Goal: Check status

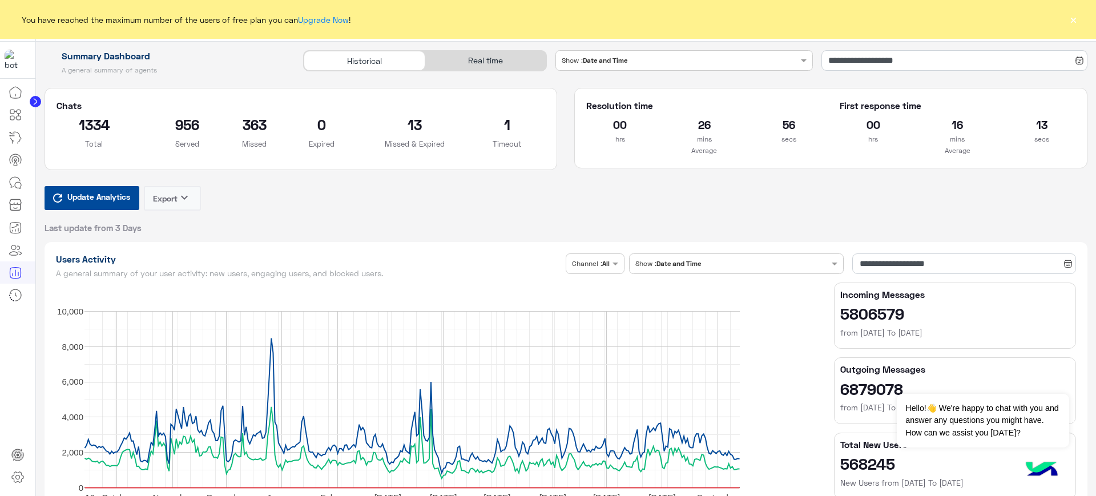
click at [1073, 17] on button "×" at bounding box center [1072, 19] width 11 height 11
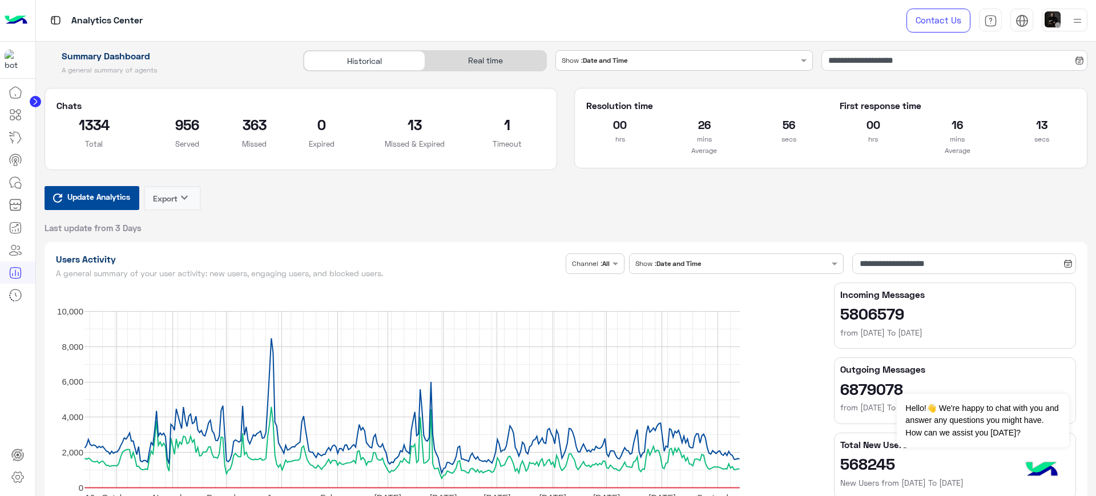
click at [514, 58] on div "Real time" at bounding box center [485, 61] width 121 height 20
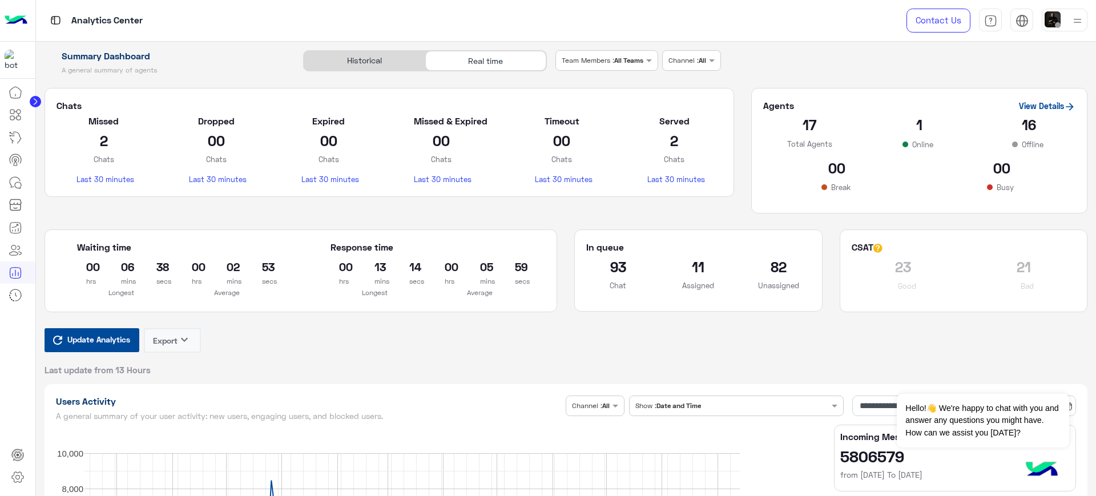
click at [82, 345] on span "Update Analytics" at bounding box center [98, 339] width 68 height 15
click at [91, 326] on div "Waiting time 00 hrs 01 mins 37 secs Longest 00 hrs 01 mins 03 secs Average Resp…" at bounding box center [301, 278] width 530 height 99
click at [94, 333] on span "Update Analytics" at bounding box center [98, 339] width 68 height 15
click at [104, 326] on div "Waiting time 00 hrs 09 mins 52 secs Longest 00 hrs 09 mins 52 secs Average Resp…" at bounding box center [301, 278] width 530 height 99
click at [92, 348] on button "Update Analytics" at bounding box center [92, 340] width 95 height 24
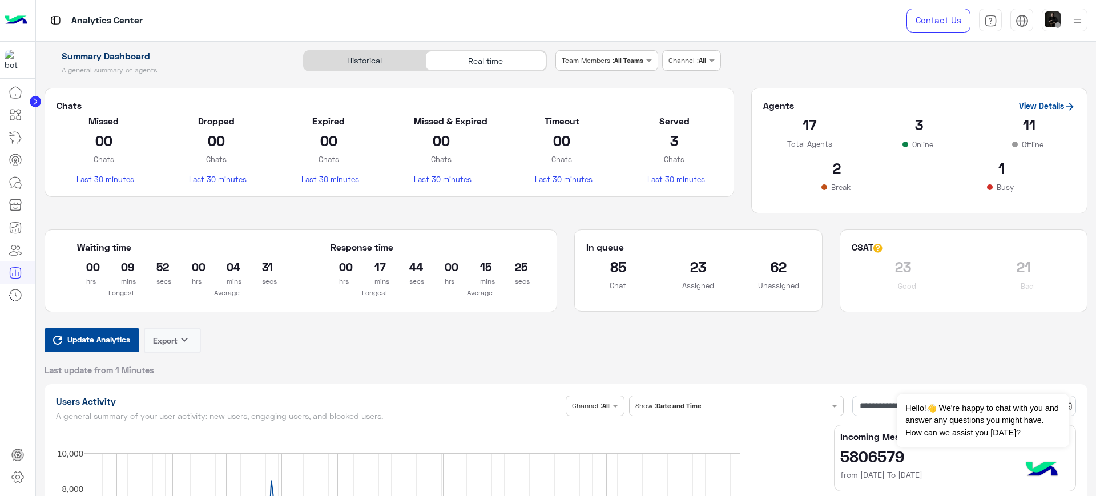
click at [1095, 5] on div "Contact Us Help Center عربي English" at bounding box center [992, 20] width 207 height 41
drag, startPoint x: 1095, startPoint y: 5, endPoint x: 292, endPoint y: 459, distance: 923.3
